Goal: Information Seeking & Learning: Learn about a topic

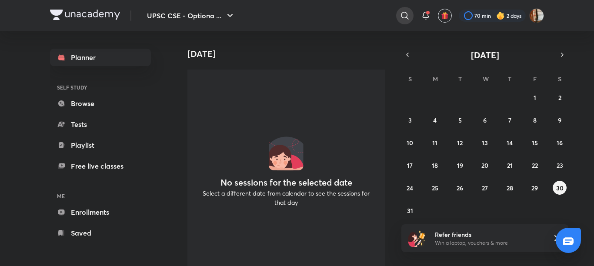
click at [408, 11] on icon at bounding box center [404, 15] width 10 height 10
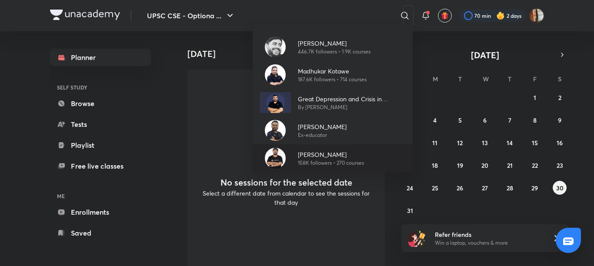
click at [316, 153] on p "[PERSON_NAME]" at bounding box center [331, 154] width 66 height 9
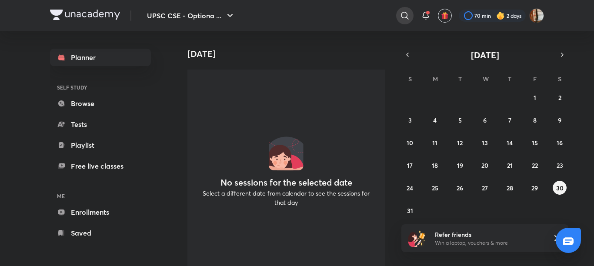
click at [398, 13] on div at bounding box center [404, 15] width 17 height 17
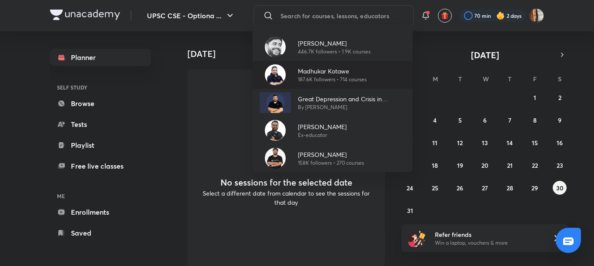
click at [329, 74] on p "Madhukar Kotawe" at bounding box center [332, 70] width 69 height 9
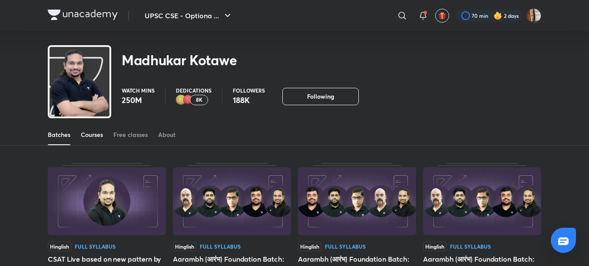
click at [90, 136] on div "Courses" at bounding box center [92, 134] width 22 height 9
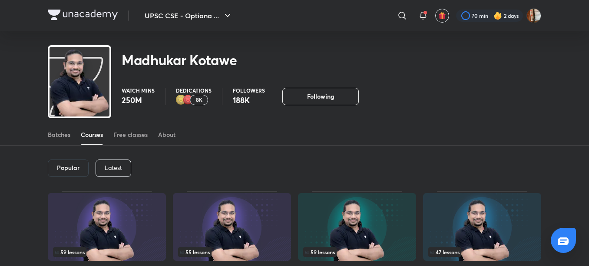
click at [116, 167] on p "Latest" at bounding box center [113, 167] width 17 height 7
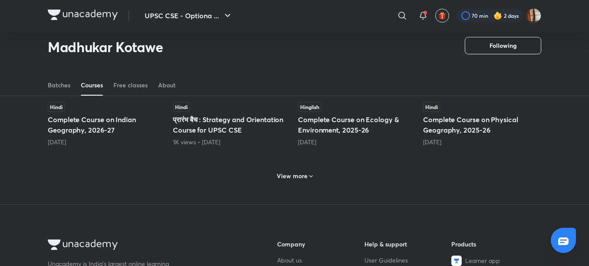
scroll to position [420, 0]
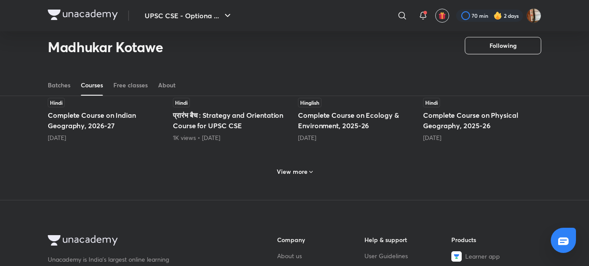
click at [291, 169] on h6 "View more" at bounding box center [292, 171] width 31 height 9
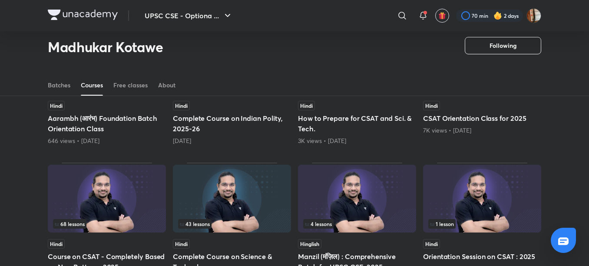
scroll to position [698, 0]
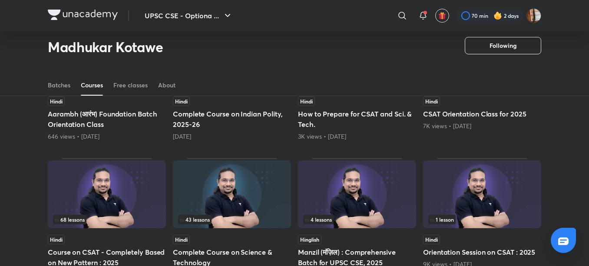
click at [206, 247] on h5 "Complete Course on Science & Technology" at bounding box center [232, 257] width 118 height 21
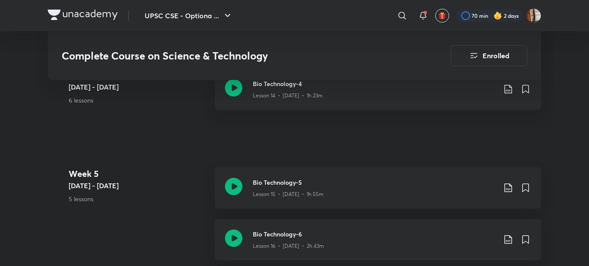
scroll to position [1355, 0]
